Goal: Complete application form

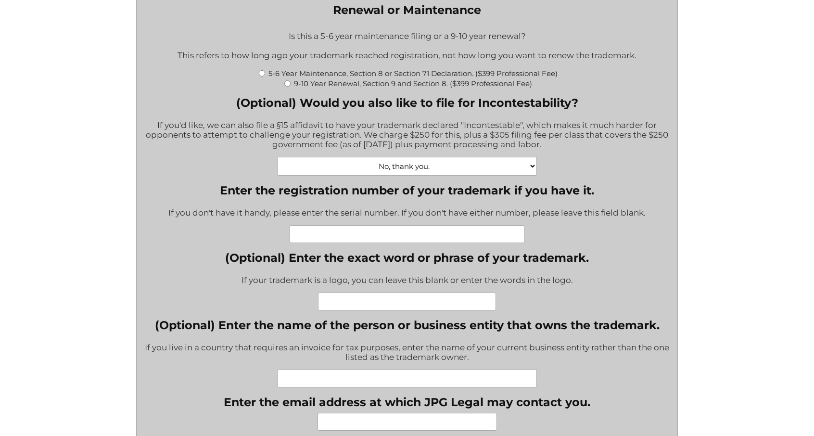
scroll to position [241, 0]
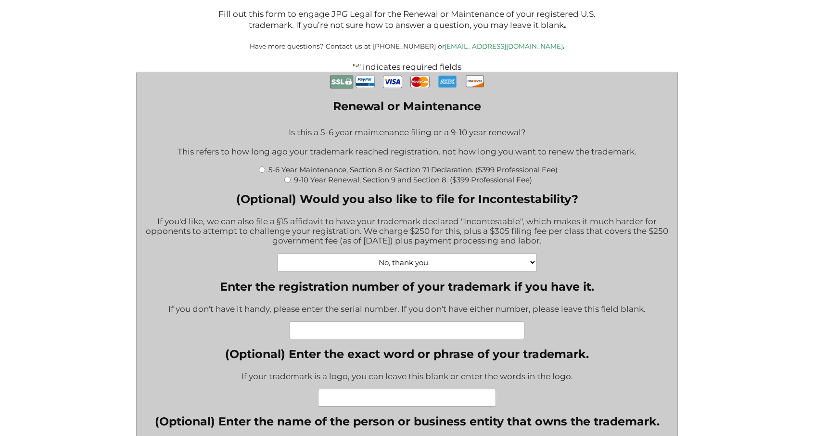
click at [262, 166] on input "5-6 Year Maintenance, Section 8 or Section 71 Declaration. ($399 Professional F…" at bounding box center [262, 169] width 6 height 6
radio input "true"
type input "$774.00"
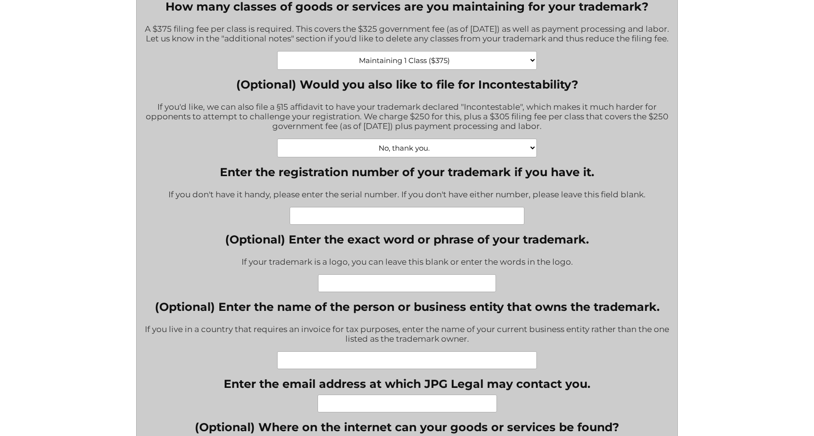
scroll to position [385, 0]
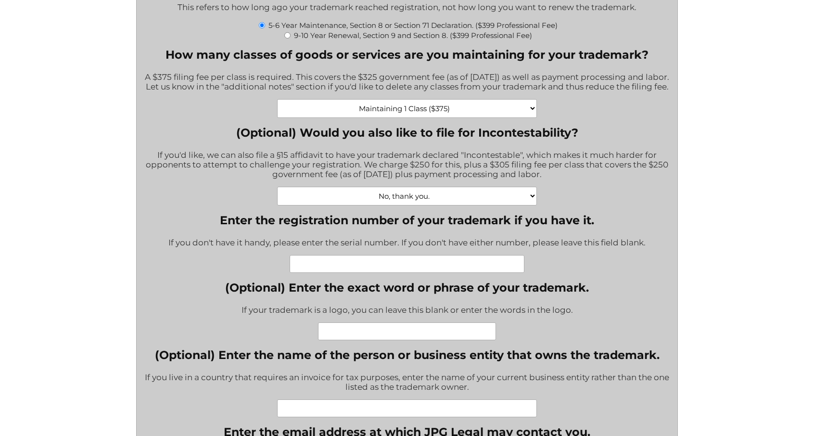
click at [348, 264] on input "Enter the registration number of your trademark if you have it." at bounding box center [407, 264] width 235 height 18
paste input "6165823"
type input "6165823"
click at [351, 326] on input "(Optional) Enter the exact word or phrase of your trademark." at bounding box center [407, 331] width 178 height 18
type input "[GEOGRAPHIC_DATA]"
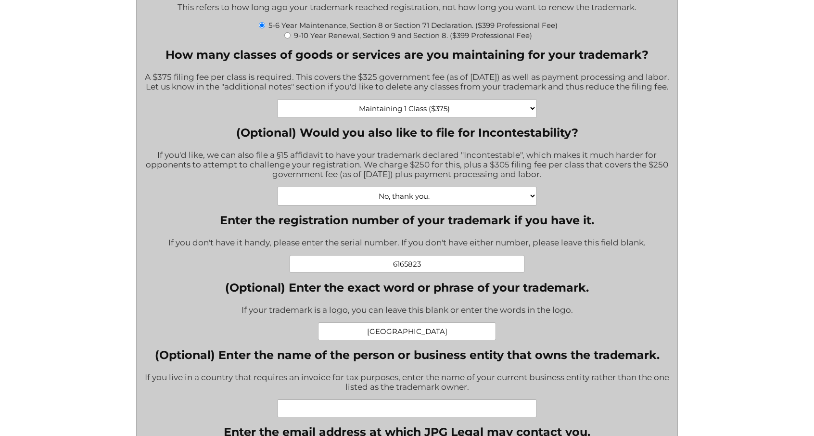
scroll to position [481, 0]
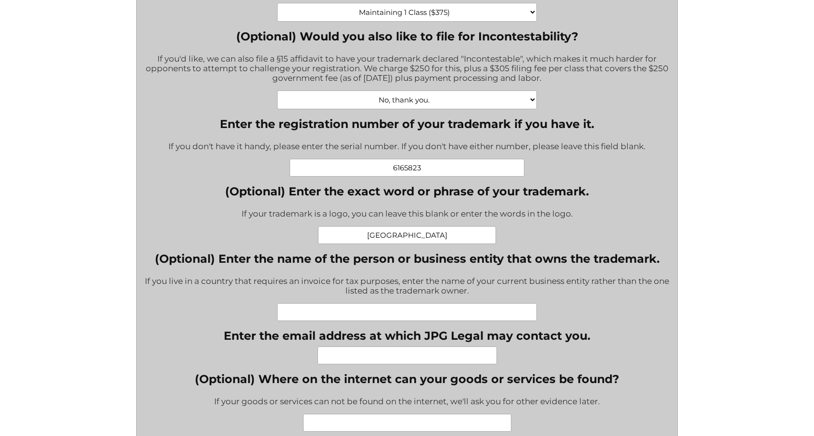
click at [392, 311] on input "(Optional) Enter the name of the person or business entity that owns the tradem…" at bounding box center [406, 312] width 259 height 18
type input "[PERSON_NAME]"
click at [408, 351] on input "Enter the email address at which JPG Legal may contact you." at bounding box center [407, 355] width 179 height 18
type input "[EMAIL_ADDRESS][DOMAIN_NAME]"
